Goal: Use online tool/utility: Utilize a website feature to perform a specific function

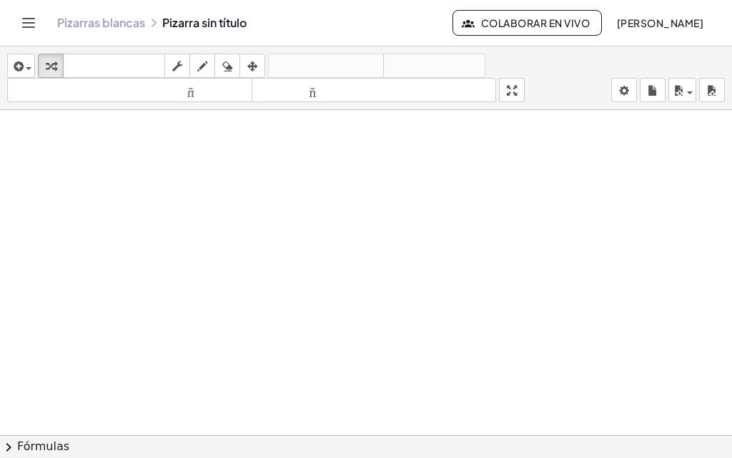
click at [359, 253] on div at bounding box center [366, 445] width 732 height 670
drag, startPoint x: 0, startPoint y: 0, endPoint x: 359, endPoint y: 253, distance: 439.5
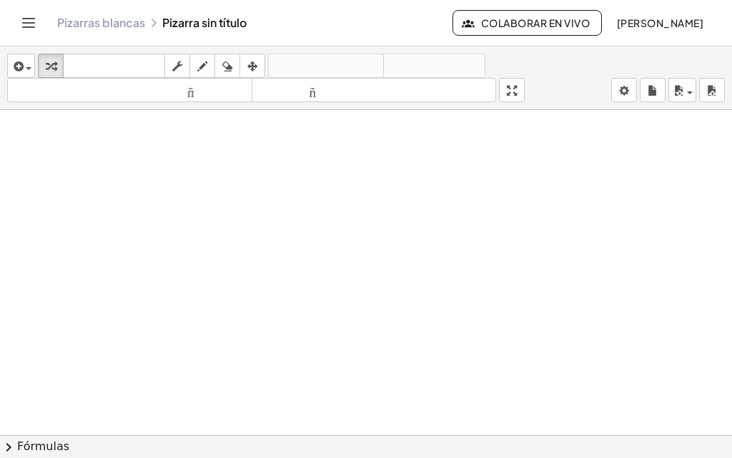
click at [359, 253] on div at bounding box center [366, 445] width 732 height 670
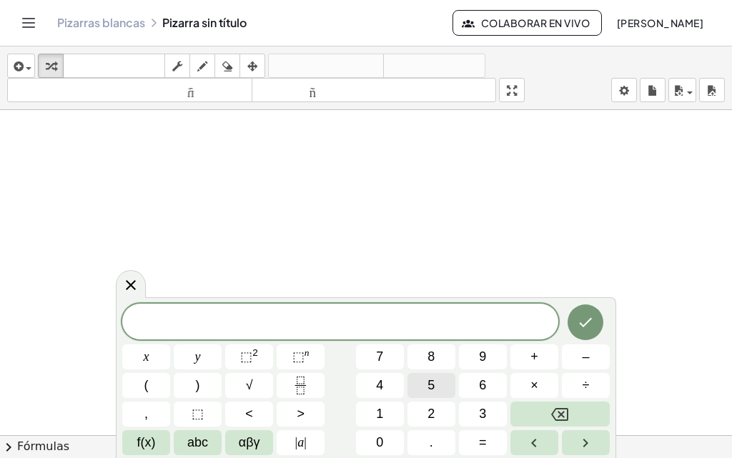
click at [439, 379] on button "5" at bounding box center [431, 385] width 48 height 25
click at [504, 374] on button "6" at bounding box center [483, 385] width 48 height 25
click at [543, 422] on button "Backspace" at bounding box center [559, 414] width 99 height 25
click at [531, 392] on span "×" at bounding box center [534, 385] width 8 height 19
click at [395, 389] on button "4" at bounding box center [380, 385] width 48 height 25
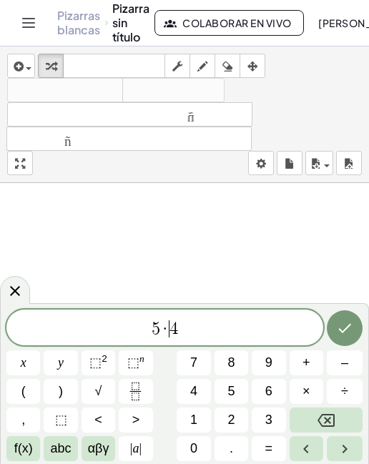
click at [170, 330] on span "4" at bounding box center [173, 328] width 9 height 17
click at [103, 388] on button "√" at bounding box center [98, 391] width 34 height 25
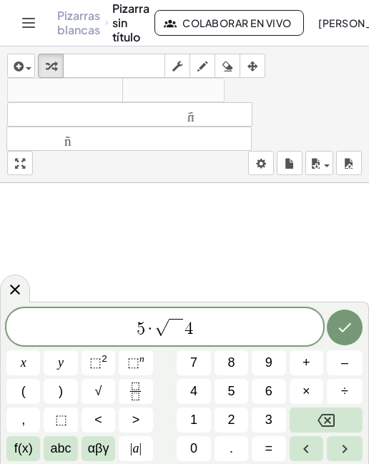
click at [198, 332] on span "5 · √ ​ 4" at bounding box center [164, 328] width 317 height 22
click at [328, 412] on icon "Backspace" at bounding box center [325, 420] width 17 height 17
click at [182, 335] on span at bounding box center [180, 328] width 14 height 19
click at [199, 391] on button "4" at bounding box center [194, 391] width 34 height 25
click at [310, 367] on button "+" at bounding box center [306, 362] width 34 height 25
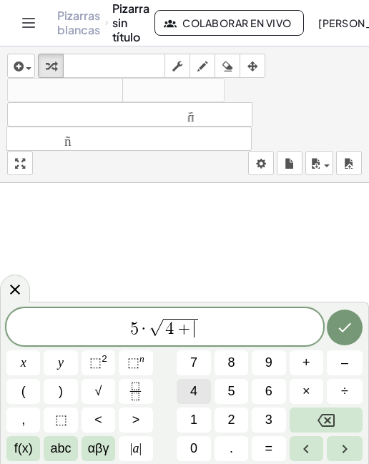
click at [192, 387] on span "4" at bounding box center [193, 391] width 7 height 19
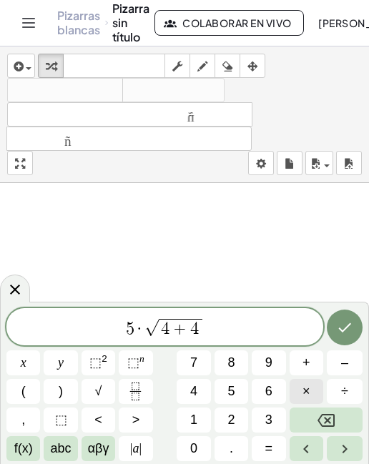
click at [301, 388] on button "×" at bounding box center [306, 391] width 34 height 25
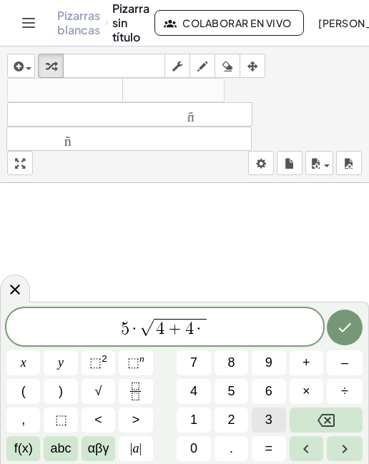
click at [265, 412] on span "3" at bounding box center [268, 419] width 7 height 19
click at [237, 333] on span "5 · √ 4 + 4 · 3 ​" at bounding box center [164, 328] width 317 height 22
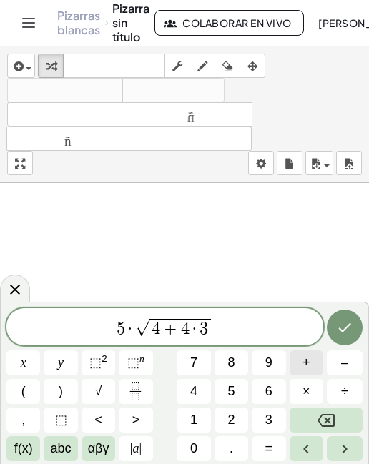
click at [313, 359] on button "+" at bounding box center [306, 362] width 34 height 25
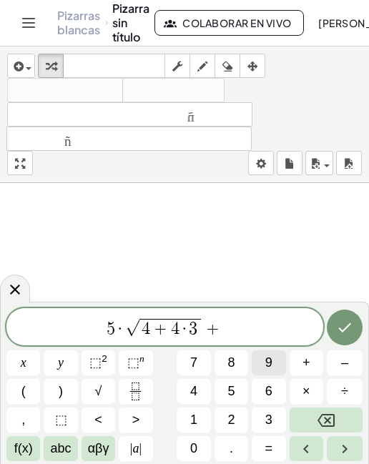
click at [284, 367] on button "9" at bounding box center [269, 362] width 34 height 25
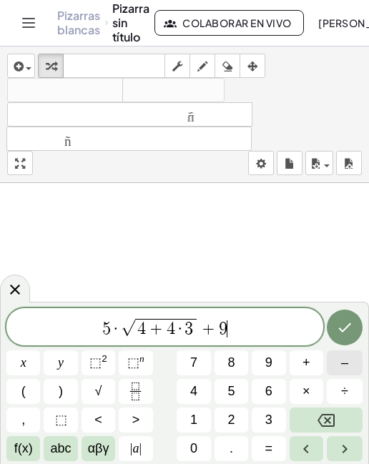
click at [342, 363] on span "–" at bounding box center [344, 362] width 7 height 19
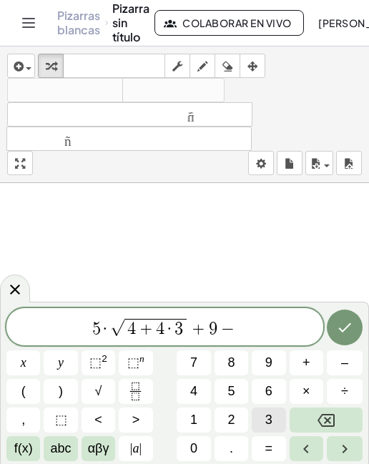
click at [273, 416] on button "3" at bounding box center [269, 419] width 34 height 25
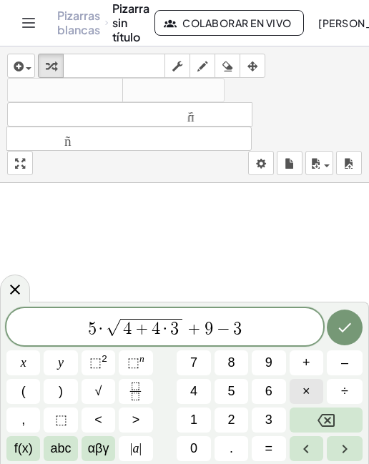
click at [308, 392] on span "×" at bounding box center [306, 391] width 8 height 19
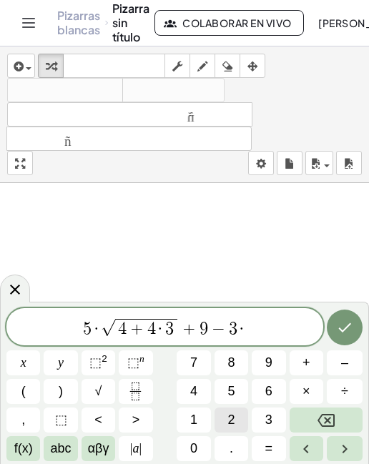
click at [238, 418] on button "2" at bounding box center [231, 419] width 34 height 25
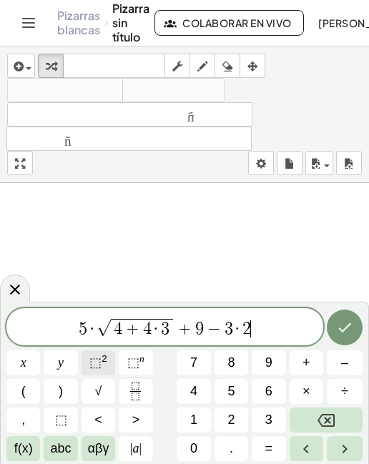
click at [98, 359] on span "⬚" at bounding box center [95, 362] width 12 height 14
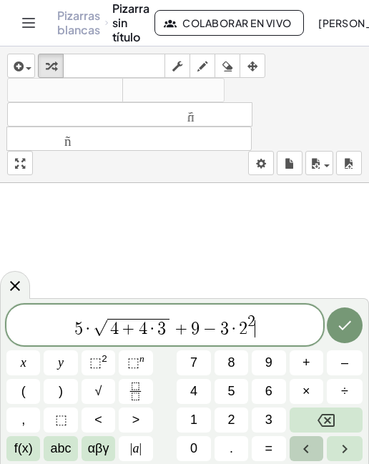
click at [302, 447] on icon "Flecha izquierda" at bounding box center [305, 448] width 17 height 17
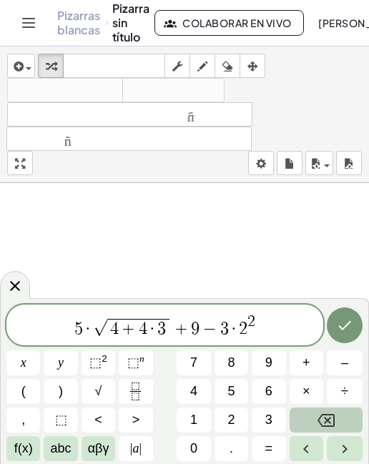
click at [319, 417] on icon "Backspace" at bounding box center [325, 420] width 17 height 13
click at [278, 414] on button "3" at bounding box center [269, 419] width 34 height 25
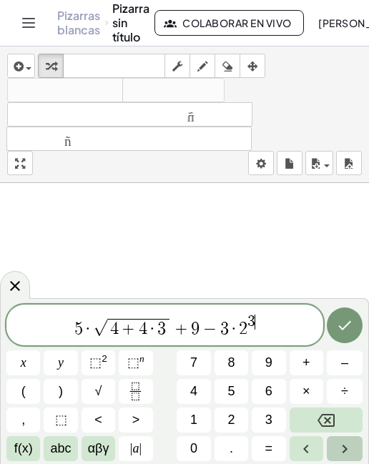
click at [338, 446] on icon "Flecha derecha" at bounding box center [344, 448] width 17 height 17
click at [314, 368] on button "+" at bounding box center [306, 362] width 34 height 25
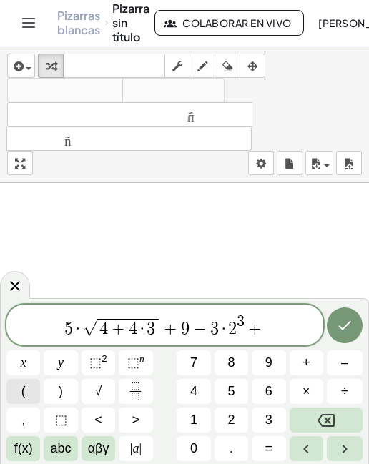
click at [34, 387] on button "(" at bounding box center [23, 391] width 34 height 25
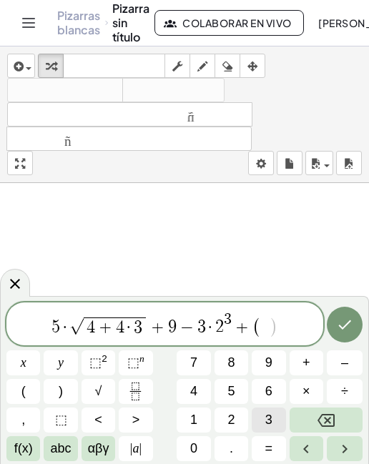
click at [271, 414] on span "3" at bounding box center [268, 419] width 7 height 19
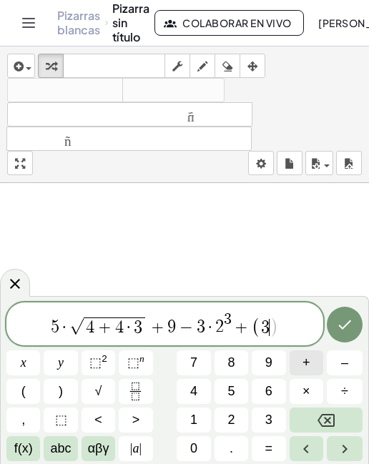
click at [307, 367] on span "+" at bounding box center [306, 362] width 8 height 19
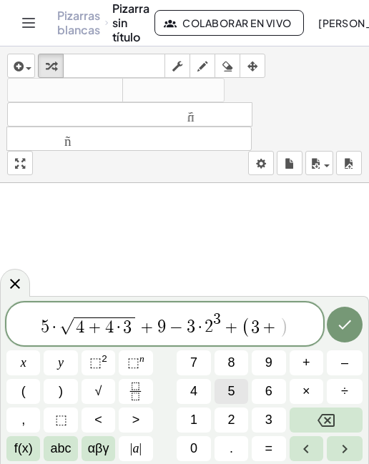
click at [231, 387] on span "5" at bounding box center [230, 391] width 7 height 19
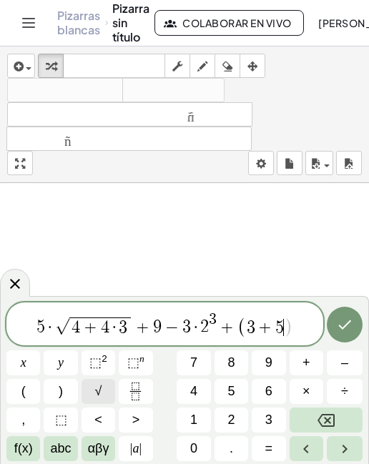
click at [106, 382] on button "√" at bounding box center [98, 391] width 34 height 25
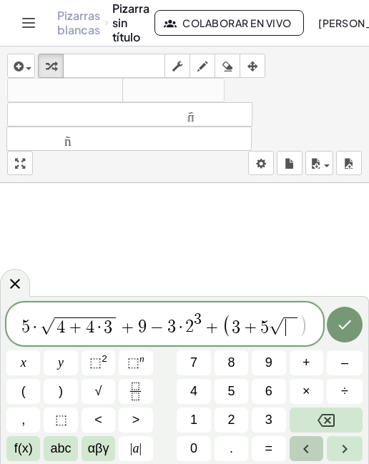
click at [306, 442] on icon "Flecha izquierda" at bounding box center [305, 448] width 17 height 17
click at [337, 440] on icon "Flecha derecha" at bounding box center [344, 448] width 17 height 17
click at [318, 442] on button "Flecha izquierda" at bounding box center [306, 448] width 34 height 25
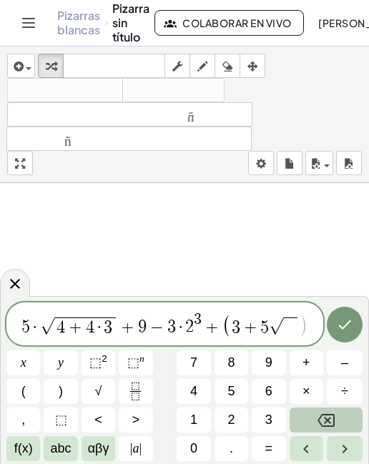
click at [324, 414] on icon "Backspace" at bounding box center [325, 420] width 17 height 13
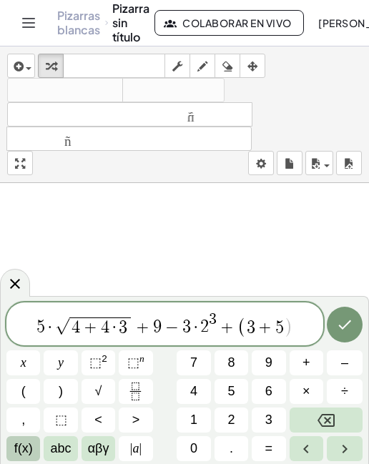
click at [30, 440] on span "f(x)" at bounding box center [23, 448] width 19 height 19
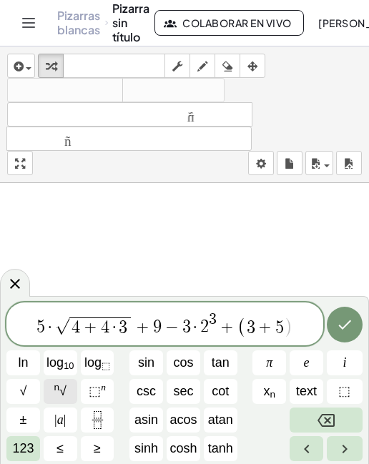
click at [63, 389] on span "n √" at bounding box center [60, 391] width 12 height 19
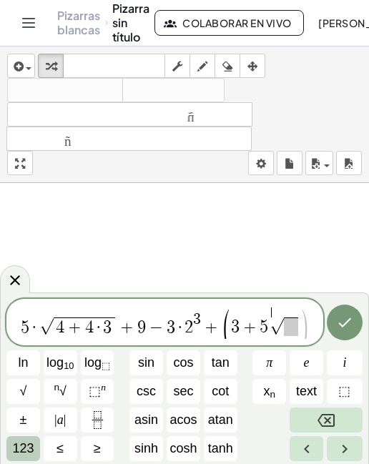
click at [23, 442] on span "123" at bounding box center [22, 448] width 21 height 19
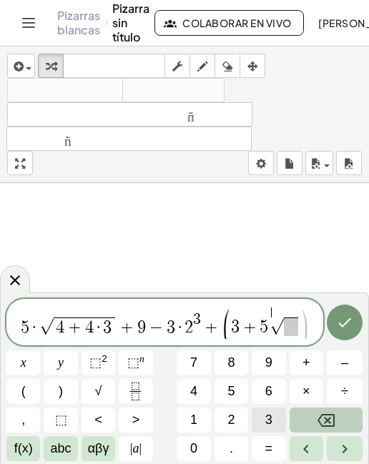
click at [256, 413] on button "3" at bounding box center [269, 419] width 34 height 25
click at [336, 440] on icon "Right arrow" at bounding box center [344, 448] width 17 height 17
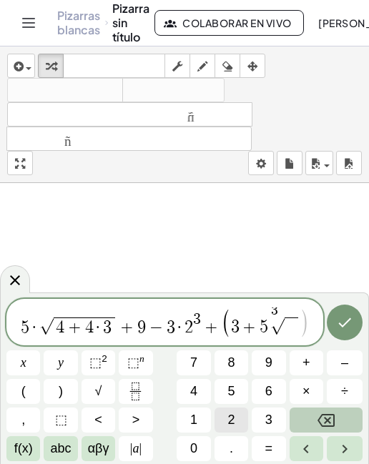
click at [232, 422] on span "2" at bounding box center [230, 419] width 7 height 19
click at [195, 364] on span "7" at bounding box center [193, 362] width 7 height 19
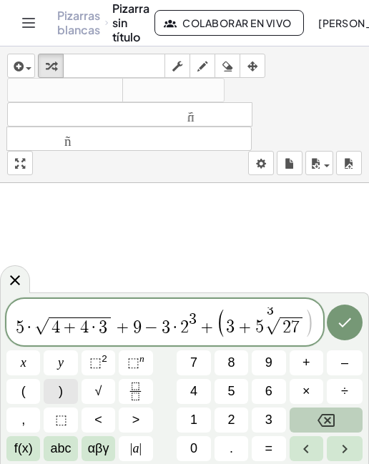
click at [76, 391] on button ")" at bounding box center [61, 391] width 34 height 25
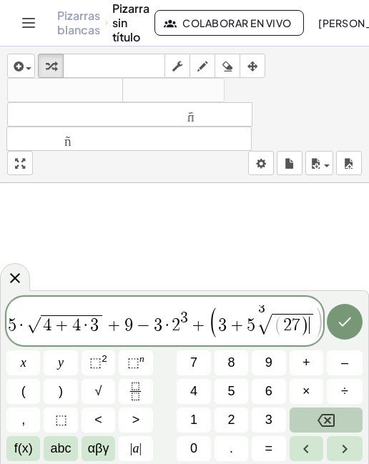
click at [306, 418] on button "Backspace" at bounding box center [325, 419] width 73 height 25
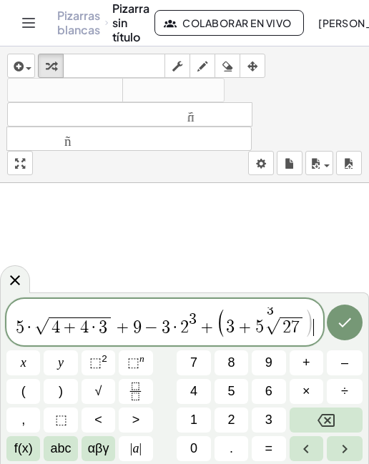
click at [310, 330] on span ")" at bounding box center [309, 323] width 10 height 30
click at [74, 384] on button ")" at bounding box center [61, 391] width 34 height 25
click at [351, 319] on icon "Done" at bounding box center [344, 322] width 17 height 17
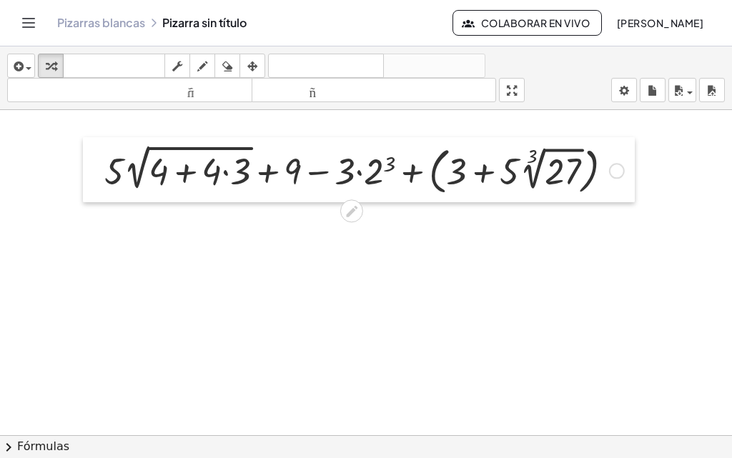
drag, startPoint x: 374, startPoint y: 278, endPoint x: 98, endPoint y: 162, distance: 299.8
click at [98, 162] on div at bounding box center [93, 169] width 21 height 65
click at [202, 66] on icon "button" at bounding box center [202, 66] width 10 height 17
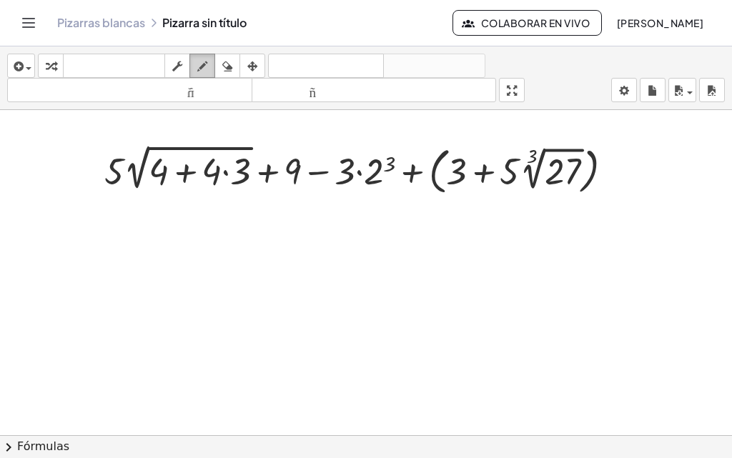
click at [210, 69] on div "button" at bounding box center [202, 65] width 19 height 17
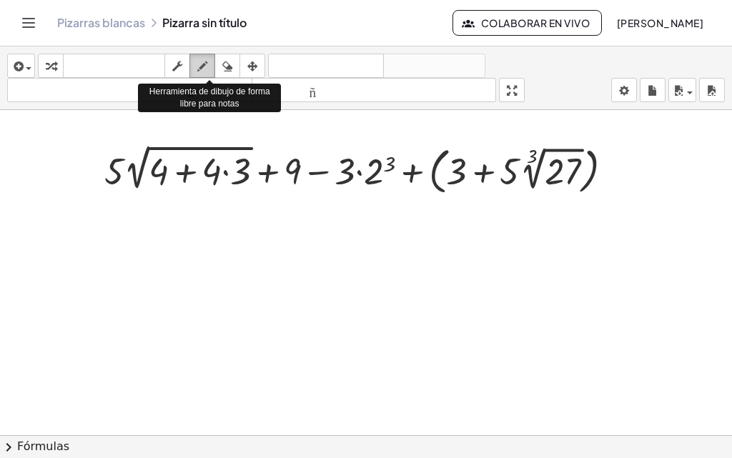
click at [210, 69] on div "button" at bounding box center [202, 65] width 19 height 17
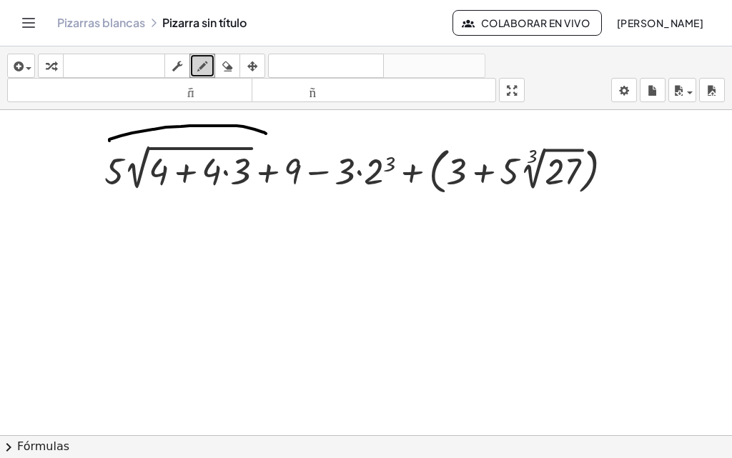
drag, startPoint x: 109, startPoint y: 141, endPoint x: 266, endPoint y: 134, distance: 156.7
click at [266, 134] on div at bounding box center [457, 445] width 915 height 670
drag, startPoint x: 267, startPoint y: 136, endPoint x: 307, endPoint y: 134, distance: 40.0
click at [307, 134] on div at bounding box center [457, 445] width 915 height 670
drag, startPoint x: 304, startPoint y: 135, endPoint x: 412, endPoint y: 142, distance: 107.4
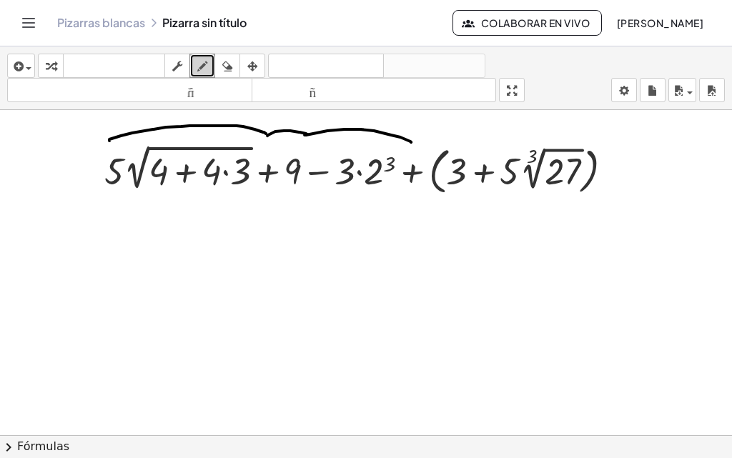
click at [412, 142] on div at bounding box center [457, 445] width 915 height 670
drag, startPoint x: 413, startPoint y: 142, endPoint x: 610, endPoint y: 139, distance: 196.5
click at [610, 139] on div at bounding box center [457, 445] width 915 height 670
drag, startPoint x: 305, startPoint y: 127, endPoint x: 309, endPoint y: 140, distance: 13.6
click at [309, 140] on div at bounding box center [457, 445] width 915 height 670
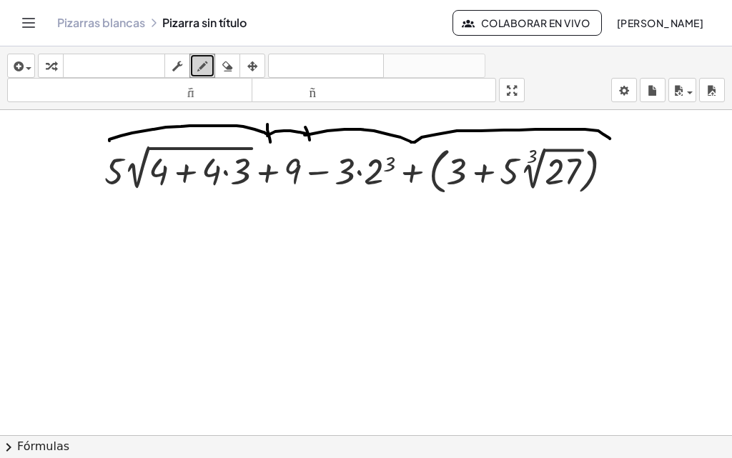
drag, startPoint x: 267, startPoint y: 124, endPoint x: 270, endPoint y: 142, distance: 18.1
click at [270, 142] on div at bounding box center [457, 445] width 915 height 670
click at [46, 64] on icon "button" at bounding box center [51, 66] width 10 height 17
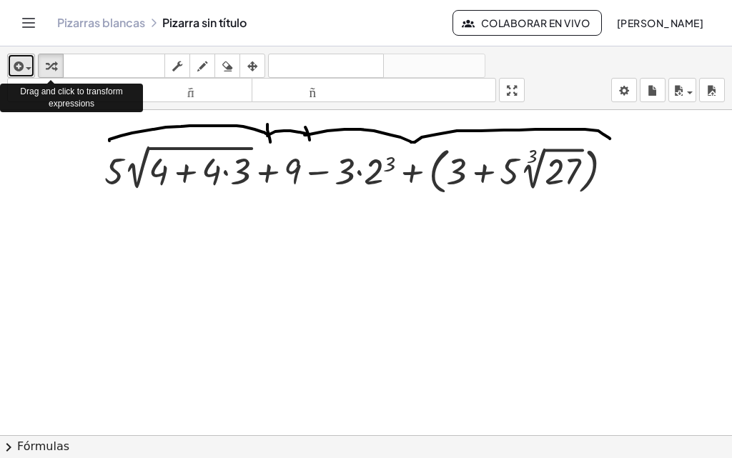
click at [29, 64] on div "button" at bounding box center [21, 65] width 21 height 17
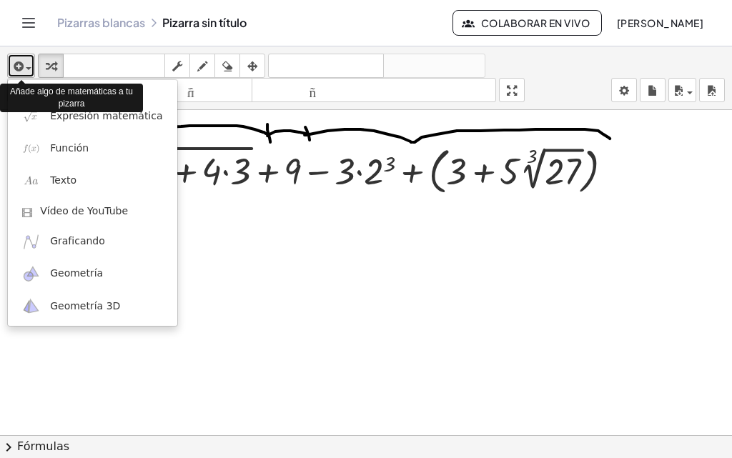
click at [29, 64] on div "button" at bounding box center [21, 65] width 21 height 17
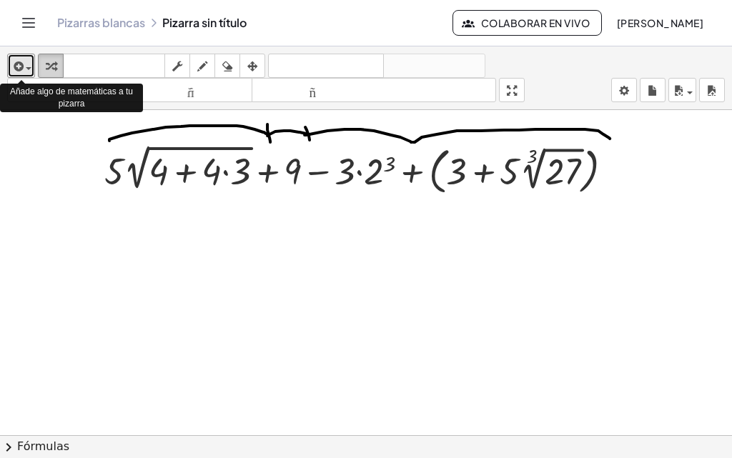
click at [51, 66] on icon "button" at bounding box center [51, 66] width 10 height 17
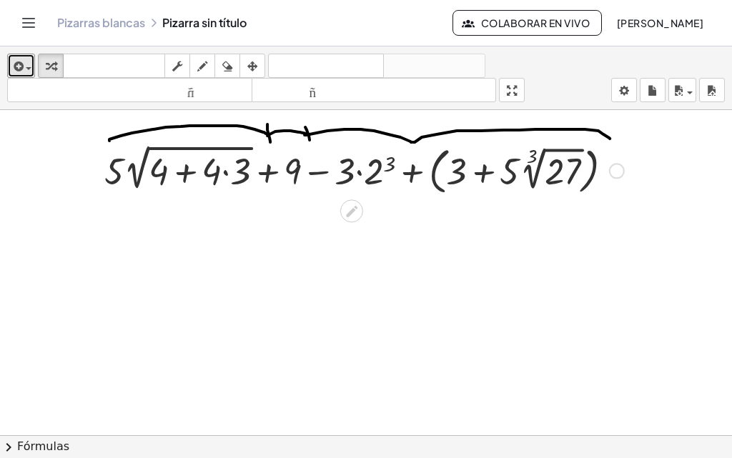
click at [208, 164] on div at bounding box center [364, 170] width 534 height 58
drag, startPoint x: 217, startPoint y: 174, endPoint x: 234, endPoint y: 174, distance: 17.2
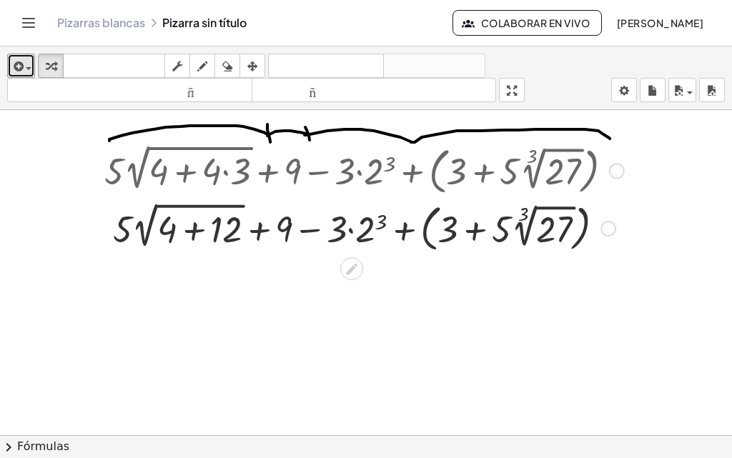
click at [370, 228] on div at bounding box center [364, 228] width 534 height 58
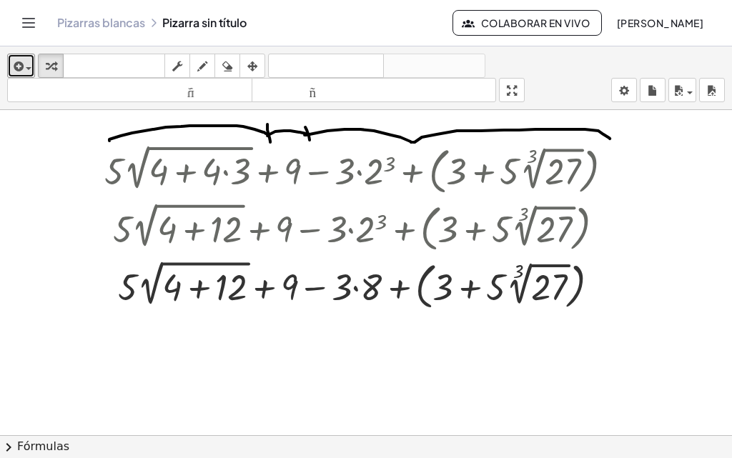
scroll to position [71, 0]
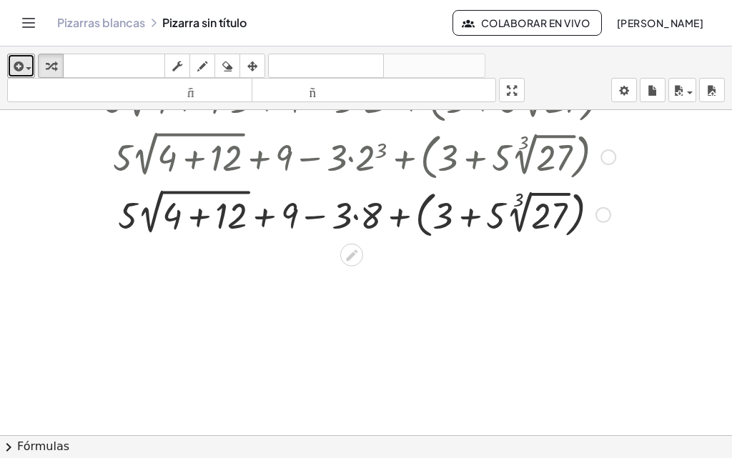
click at [542, 217] on div at bounding box center [364, 213] width 534 height 58
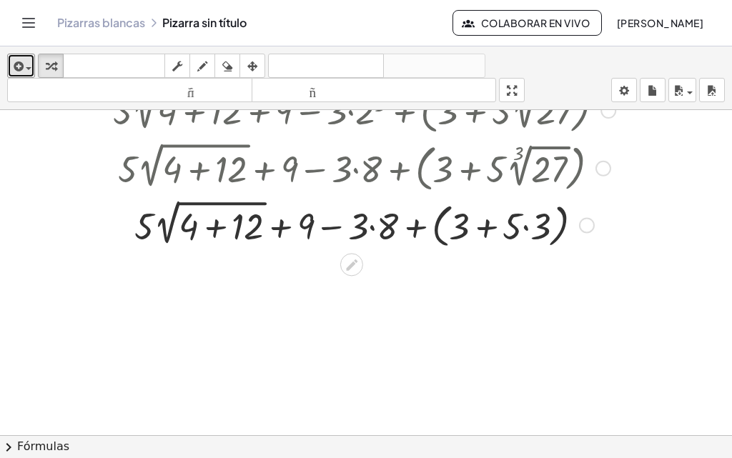
scroll to position [143, 0]
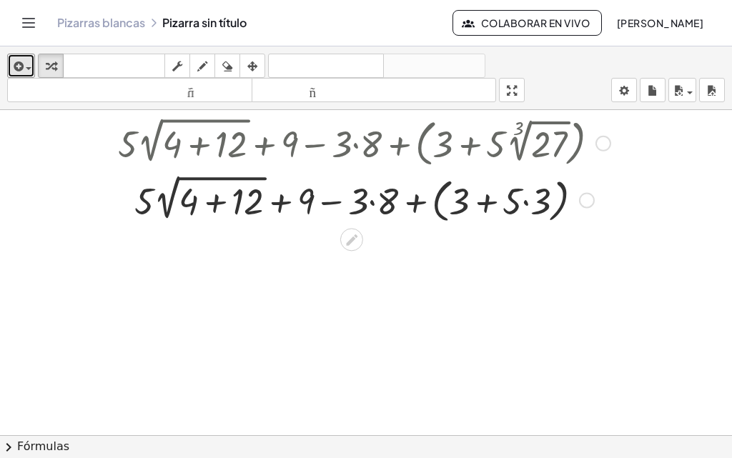
click at [219, 201] on div at bounding box center [364, 199] width 534 height 56
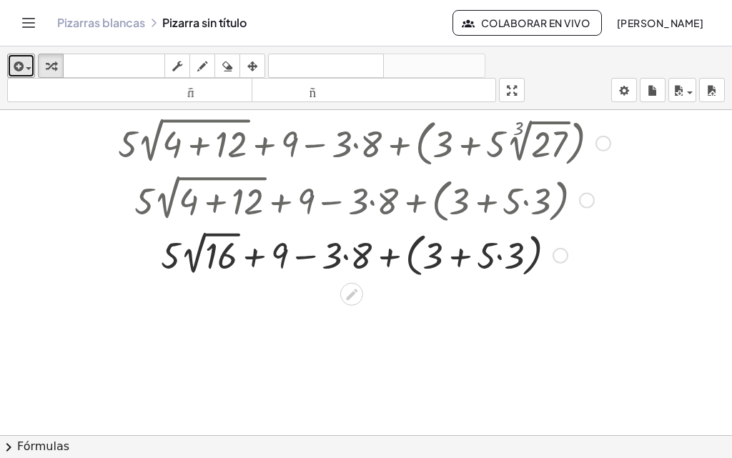
scroll to position [214, 0]
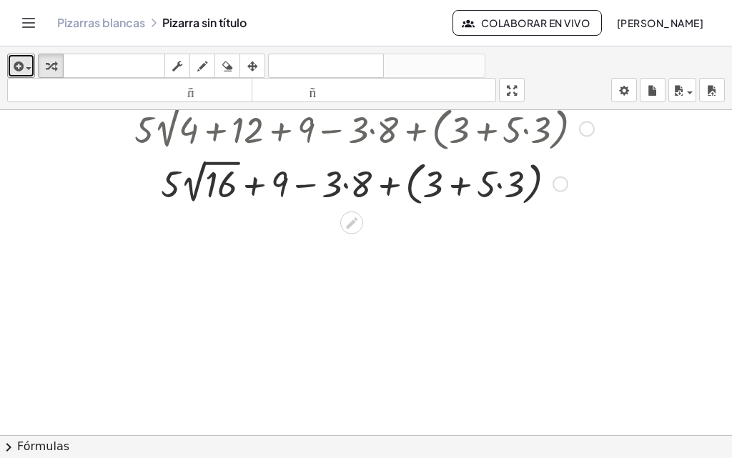
click at [342, 179] on div at bounding box center [364, 183] width 534 height 54
click at [363, 179] on div at bounding box center [364, 183] width 534 height 54
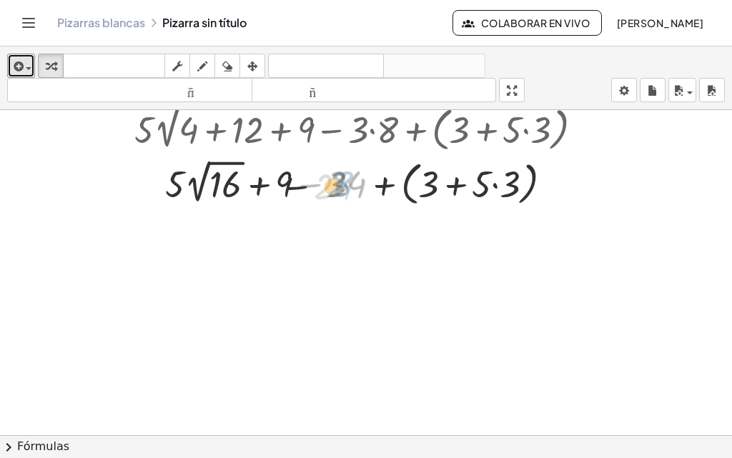
drag, startPoint x: 363, startPoint y: 179, endPoint x: 345, endPoint y: 182, distance: 18.0
click at [345, 182] on div at bounding box center [364, 183] width 534 height 54
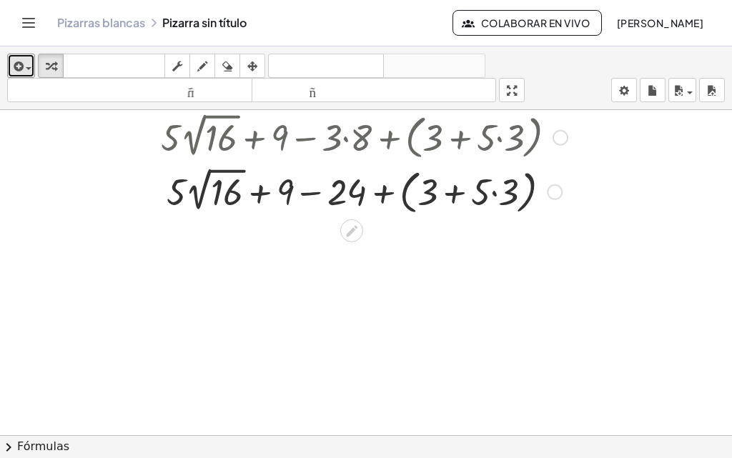
scroll to position [286, 0]
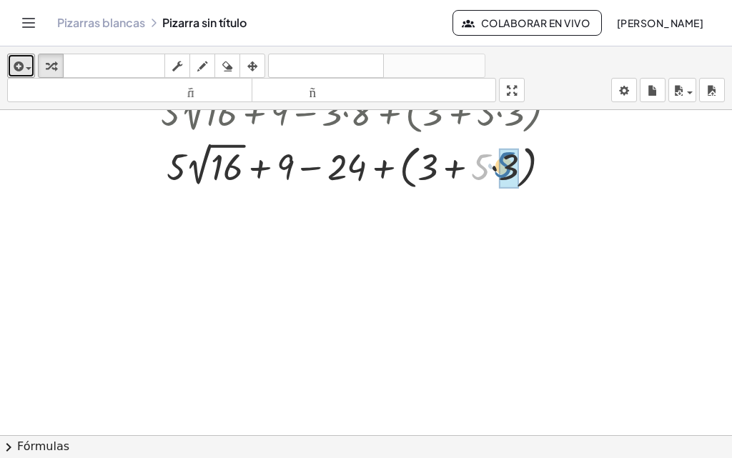
drag, startPoint x: 478, startPoint y: 172, endPoint x: 502, endPoint y: 170, distance: 23.7
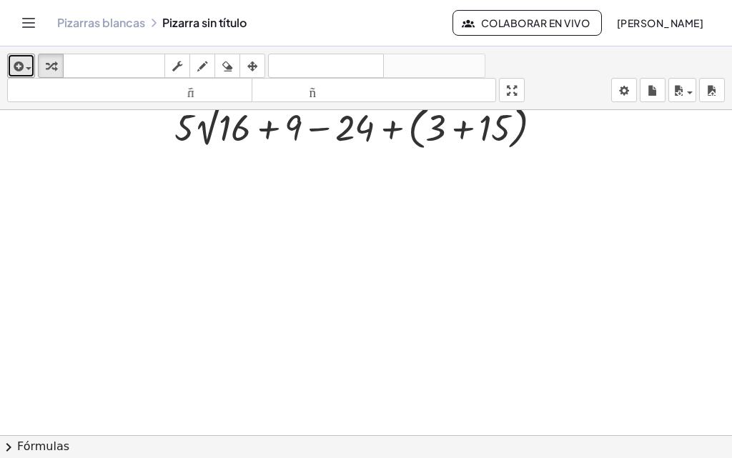
scroll to position [284, 0]
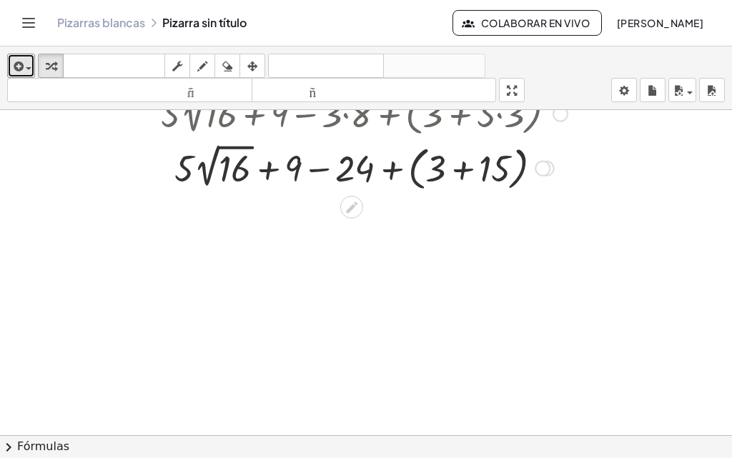
click at [237, 166] on div at bounding box center [364, 167] width 534 height 54
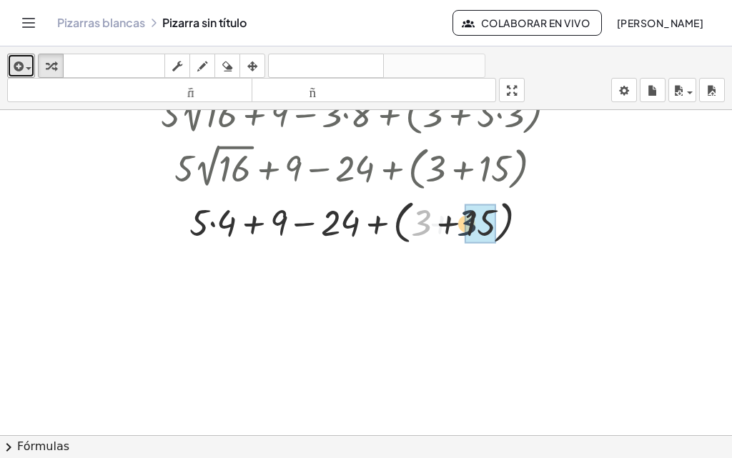
drag, startPoint x: 416, startPoint y: 222, endPoint x: 485, endPoint y: 223, distance: 69.3
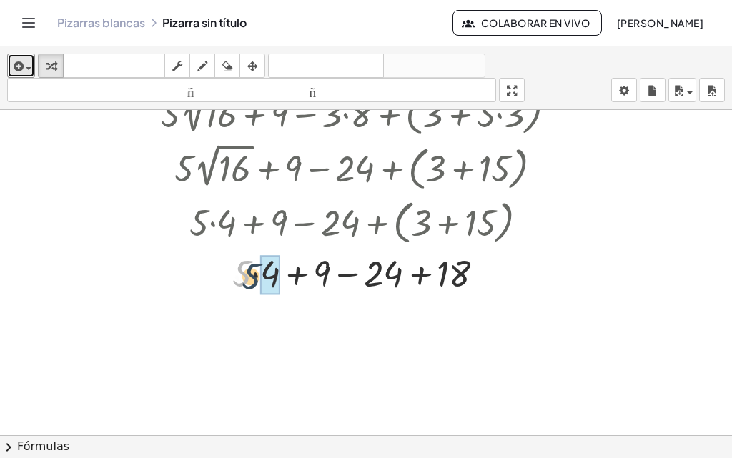
drag, startPoint x: 243, startPoint y: 262, endPoint x: 267, endPoint y: 269, distance: 24.4
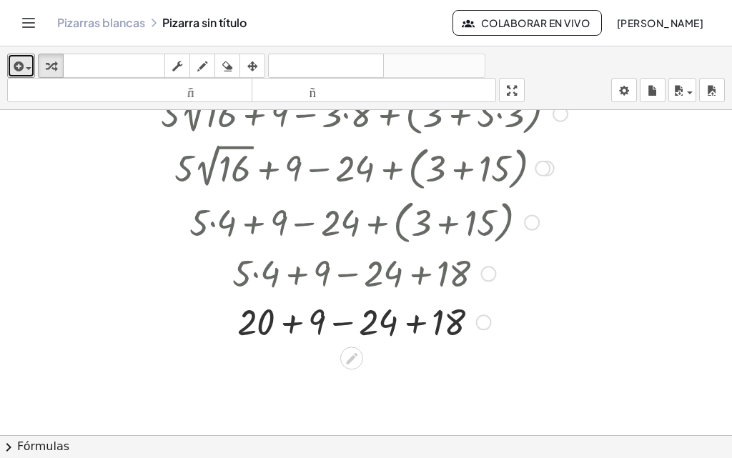
scroll to position [336, 0]
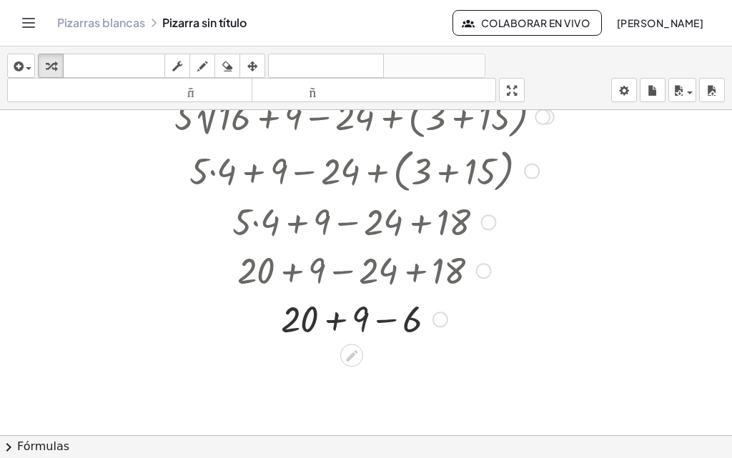
drag, startPoint x: 304, startPoint y: 269, endPoint x: 314, endPoint y: 272, distance: 10.4
click at [313, 271] on div at bounding box center [364, 269] width 620 height 49
drag, startPoint x: 310, startPoint y: 323, endPoint x: 362, endPoint y: 327, distance: 51.6
click at [361, 327] on div at bounding box center [364, 318] width 534 height 49
